Goal: Task Accomplishment & Management: Use online tool/utility

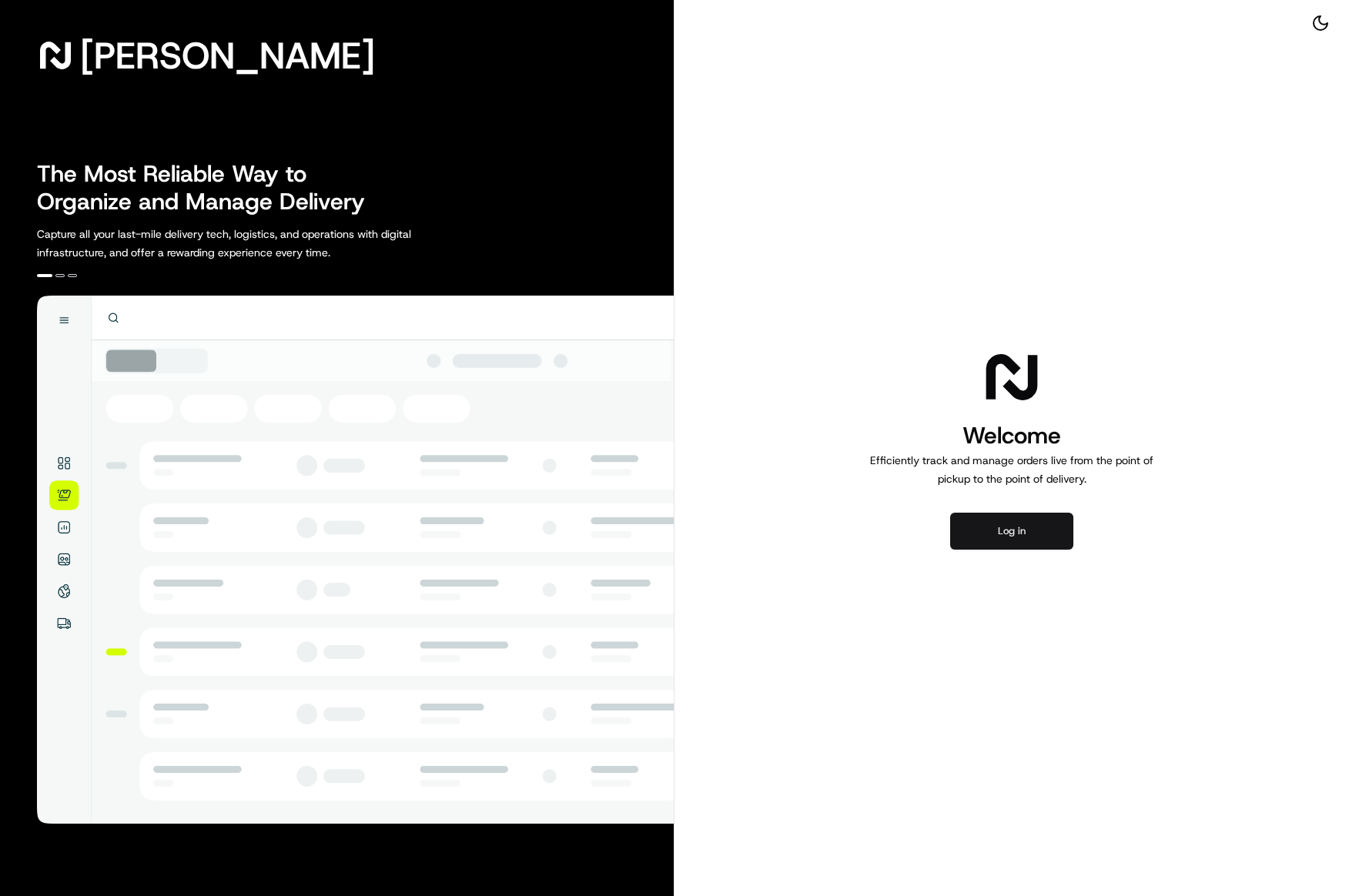
click at [1029, 528] on button "Log in" at bounding box center [1011, 531] width 123 height 37
